Goal: Task Accomplishment & Management: Manage account settings

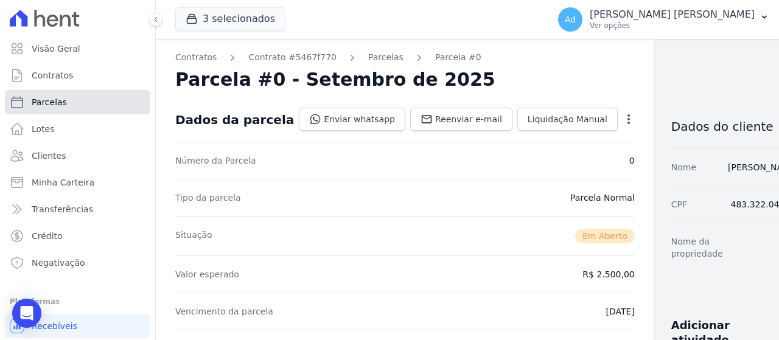
click at [60, 107] on span "Parcelas" at bounding box center [49, 102] width 35 height 12
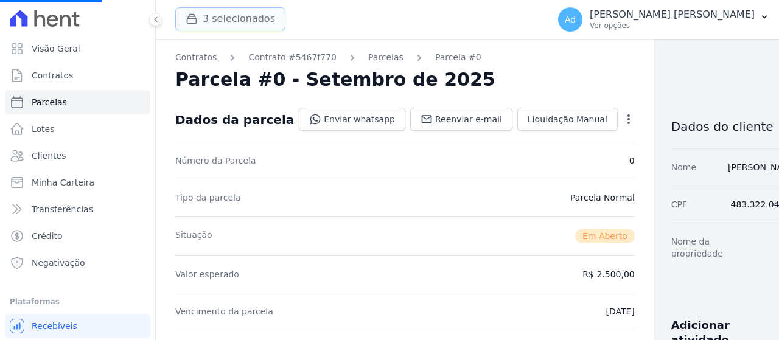
click at [227, 15] on button "3 selecionados" at bounding box center [230, 18] width 110 height 23
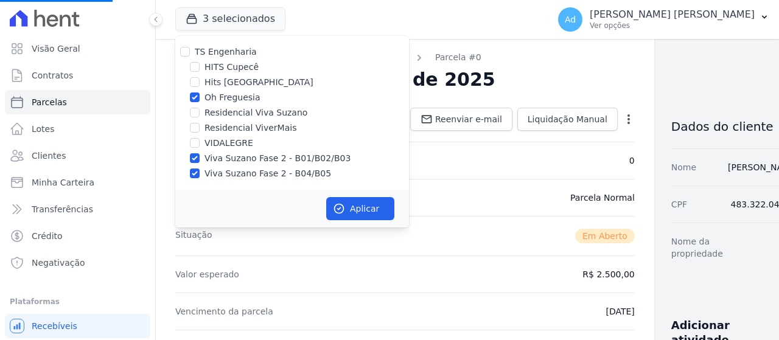
select select
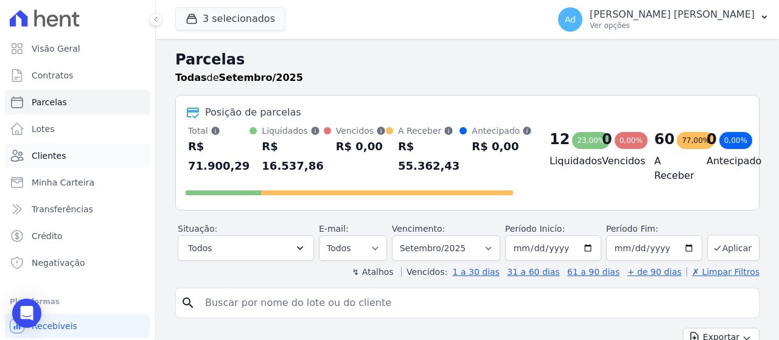
click at [65, 166] on link "Clientes" at bounding box center [78, 156] width 146 height 24
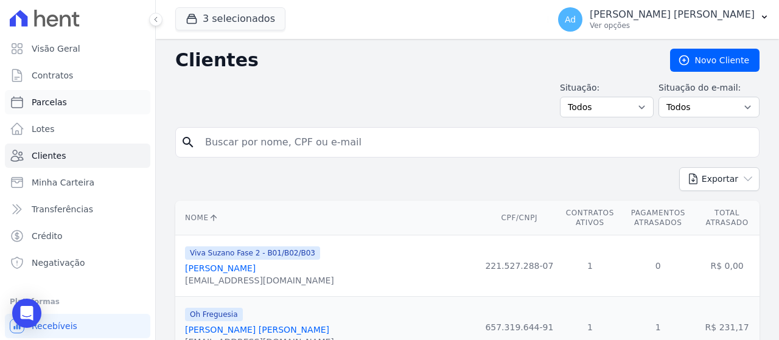
click at [86, 107] on link "Parcelas" at bounding box center [78, 102] width 146 height 24
select select
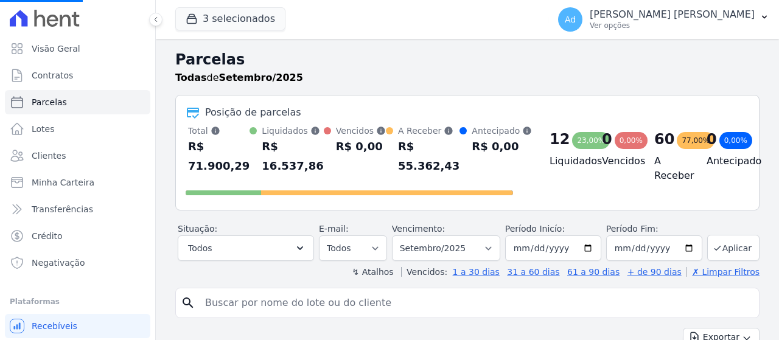
select select
click at [337, 307] on input "search" at bounding box center [476, 303] width 557 height 24
type input "102"
select select
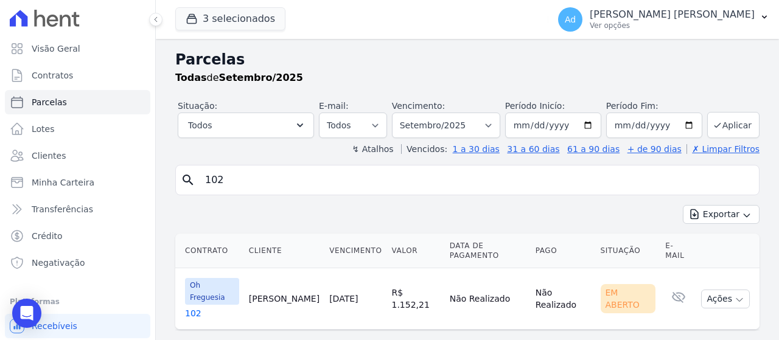
scroll to position [5, 0]
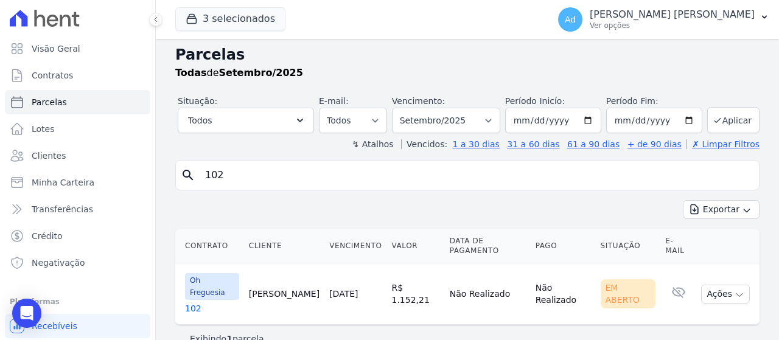
click at [192, 303] on link "102" at bounding box center [212, 309] width 54 height 12
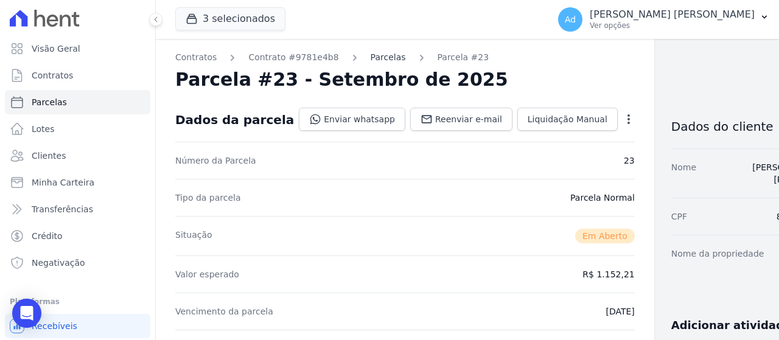
click at [371, 55] on link "Parcelas" at bounding box center [388, 57] width 35 height 13
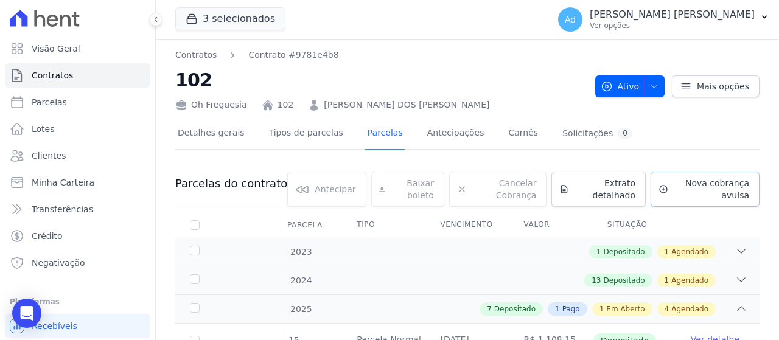
click at [717, 186] on span "Nova cobrança avulsa" at bounding box center [711, 189] width 76 height 24
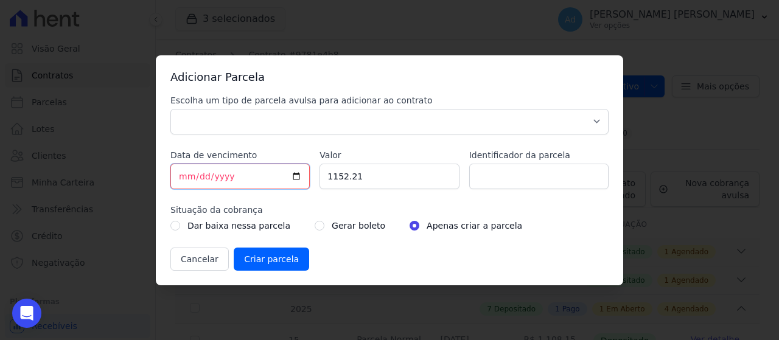
click at [185, 174] on input "[DATE]" at bounding box center [240, 177] width 139 height 26
type input "[DATE]"
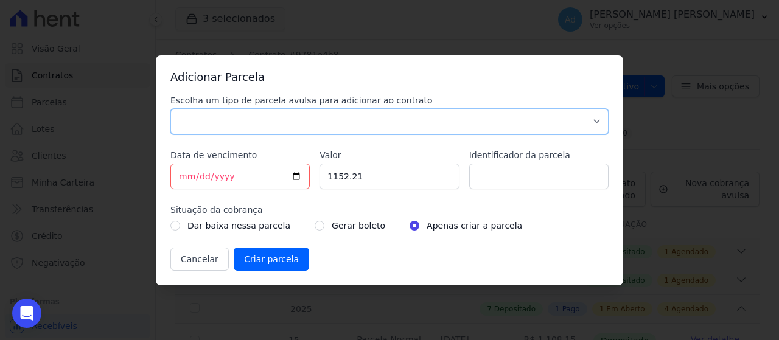
click at [308, 128] on select "Parcela Normal Sinal Caução Intercalada Chaves Pré Chaves Pós Chaves Taxas Quit…" at bounding box center [390, 122] width 438 height 26
select select "standard"
click at [171, 109] on select "Parcela Normal Sinal Caução Intercalada Chaves Pré Chaves Pós Chaves Taxas Quit…" at bounding box center [390, 122] width 438 height 26
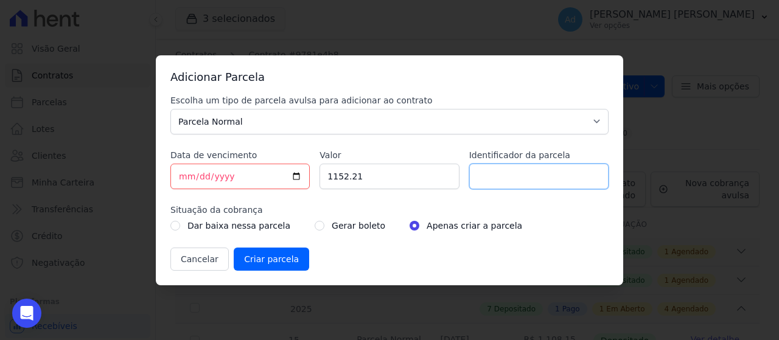
click at [534, 179] on input "Identificador da parcela" at bounding box center [538, 177] width 139 height 26
type input "09/25"
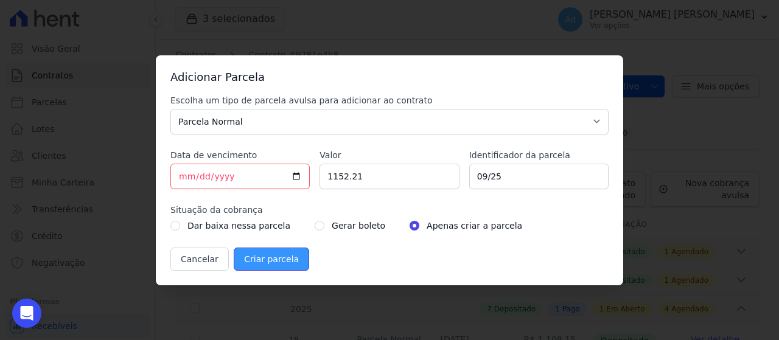
click at [259, 256] on input "Criar parcela" at bounding box center [272, 259] width 76 height 23
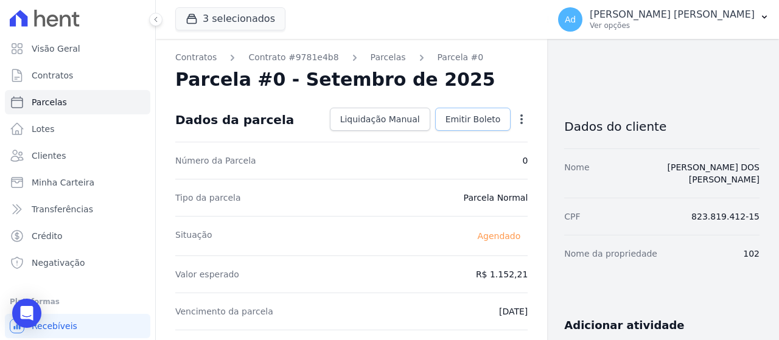
click at [473, 119] on span "Emitir Boleto" at bounding box center [473, 119] width 55 height 12
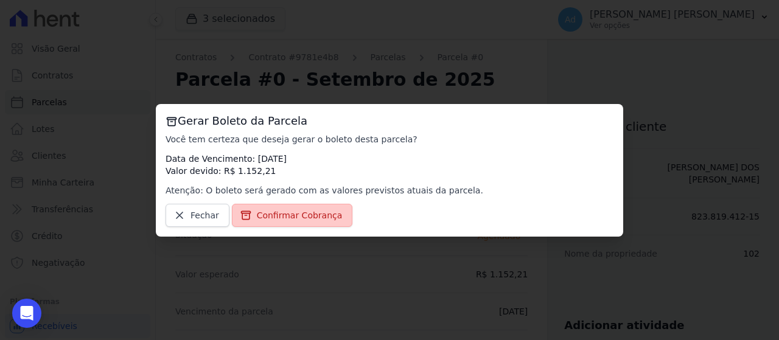
click at [302, 226] on link "Confirmar Cobrança" at bounding box center [292, 215] width 121 height 23
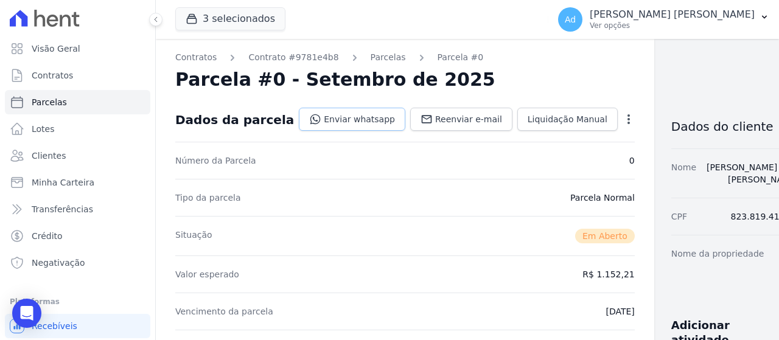
click at [331, 119] on link "Enviar whatsapp" at bounding box center [352, 119] width 107 height 23
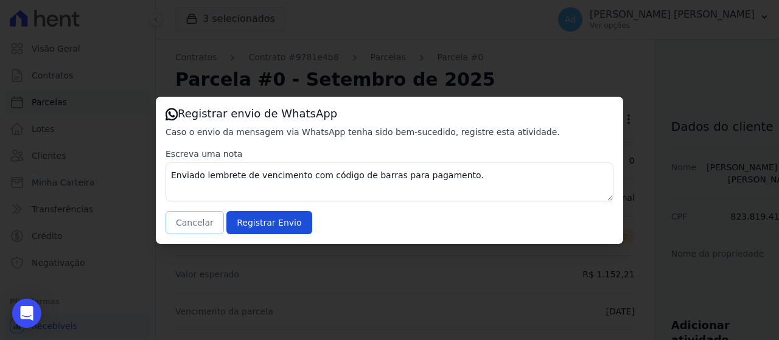
click at [204, 219] on button "Cancelar" at bounding box center [195, 222] width 58 height 23
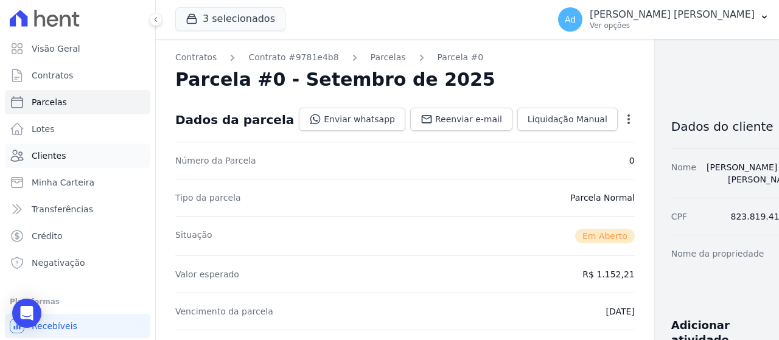
click at [59, 163] on link "Clientes" at bounding box center [78, 156] width 146 height 24
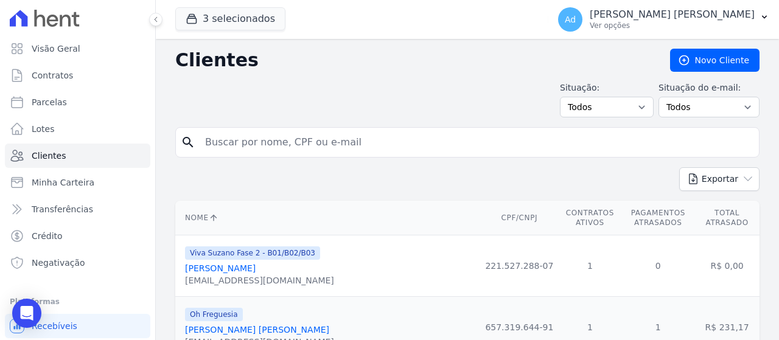
click at [300, 149] on input "search" at bounding box center [476, 142] width 557 height 24
type input "vinicius"
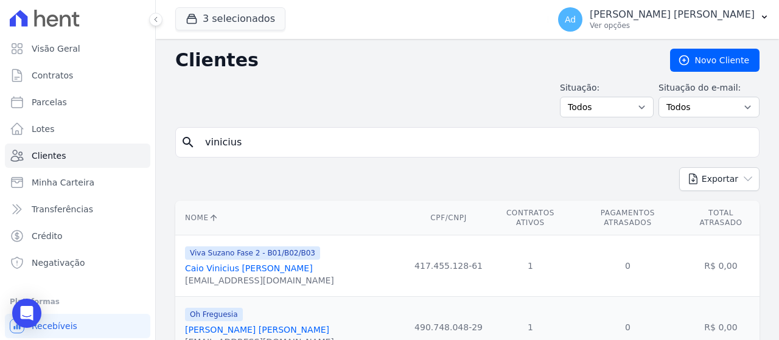
scroll to position [108, 0]
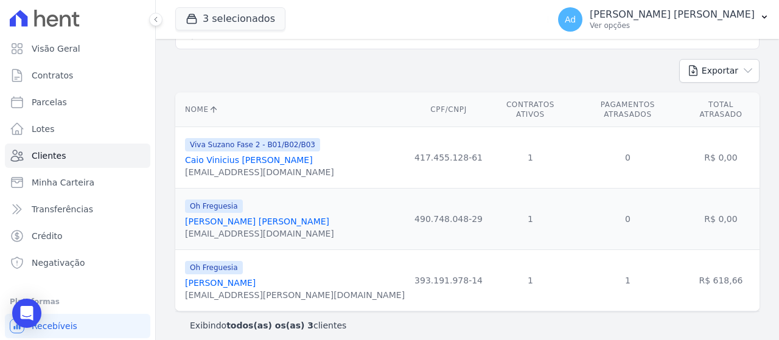
click at [256, 278] on link "[PERSON_NAME]" at bounding box center [220, 283] width 71 height 10
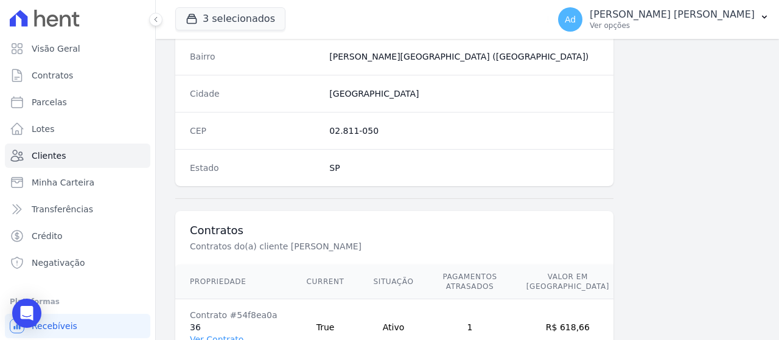
scroll to position [809, 0]
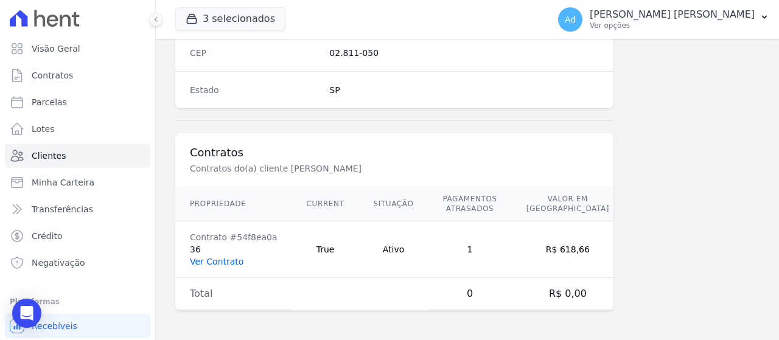
click at [213, 262] on link "Ver Contrato" at bounding box center [217, 262] width 54 height 10
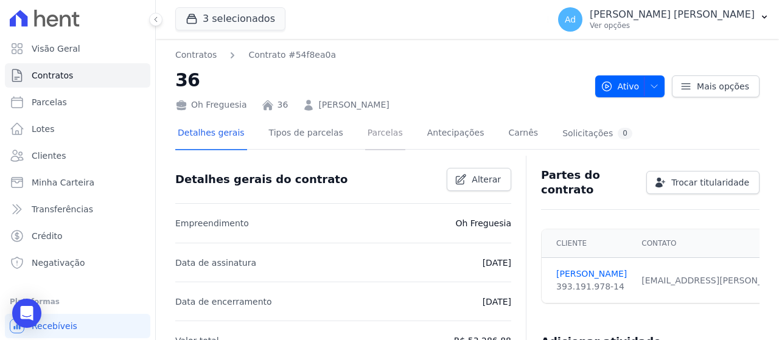
click at [376, 135] on link "Parcelas" at bounding box center [385, 134] width 40 height 32
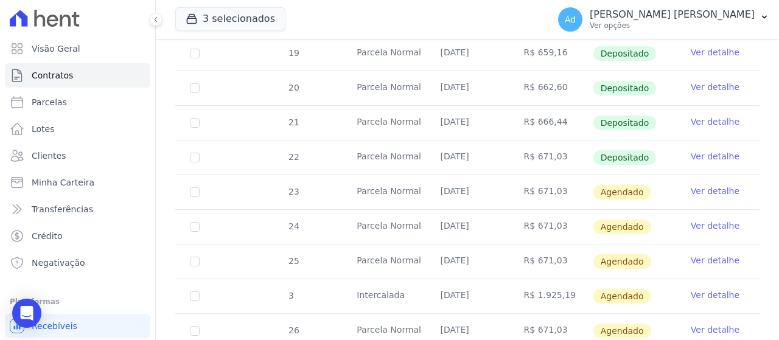
scroll to position [548, 0]
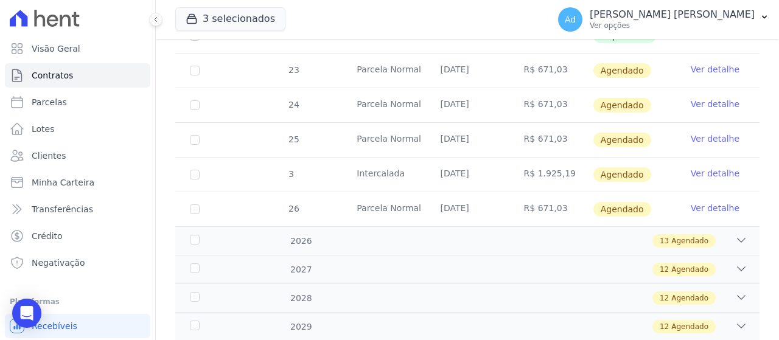
click at [711, 71] on link "Ver detalhe" at bounding box center [715, 69] width 49 height 12
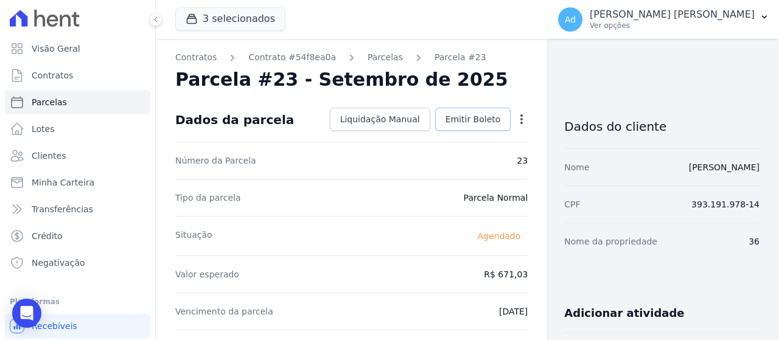
click at [464, 121] on span "Emitir Boleto" at bounding box center [473, 119] width 55 height 12
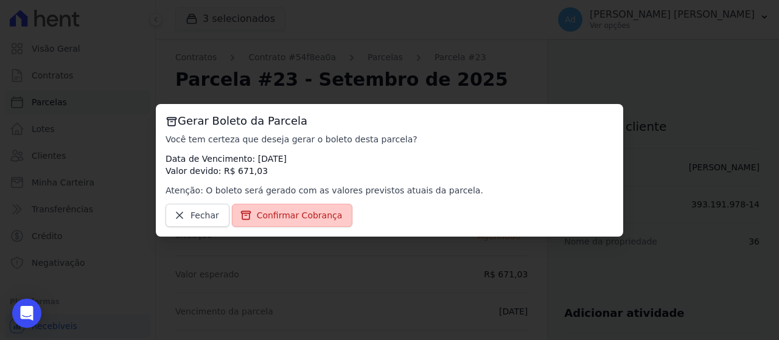
click at [314, 223] on link "Confirmar Cobrança" at bounding box center [292, 215] width 121 height 23
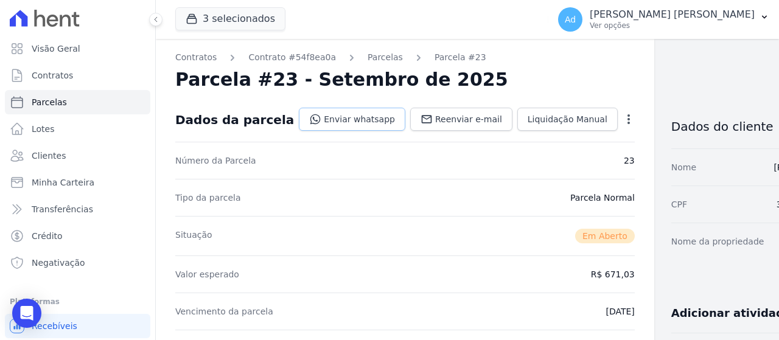
click at [336, 120] on link "Enviar whatsapp" at bounding box center [352, 119] width 107 height 23
